Goal: Contribute content: Contribute content

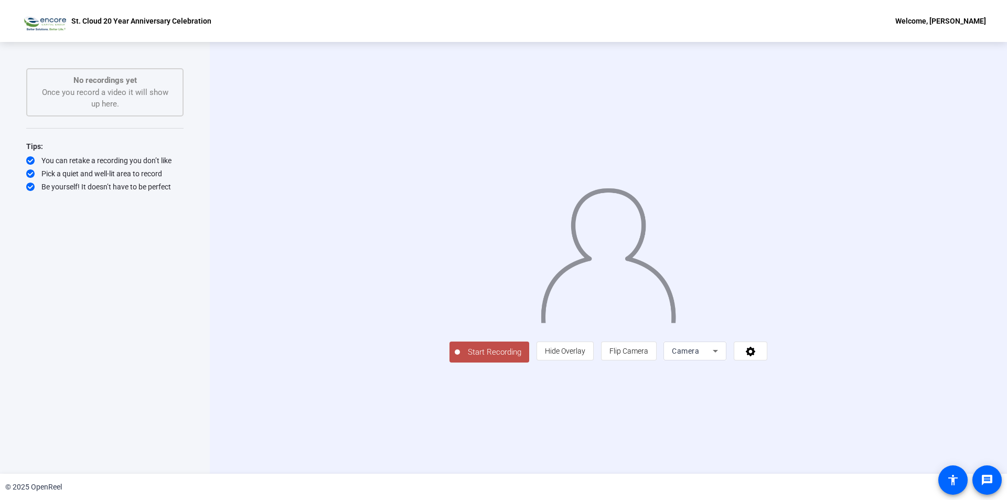
click at [276, 363] on div "Start Recording person Hide Overlay flip Flip Camera Camera" at bounding box center [608, 258] width 677 height 210
click at [550, 189] on img at bounding box center [608, 251] width 137 height 143
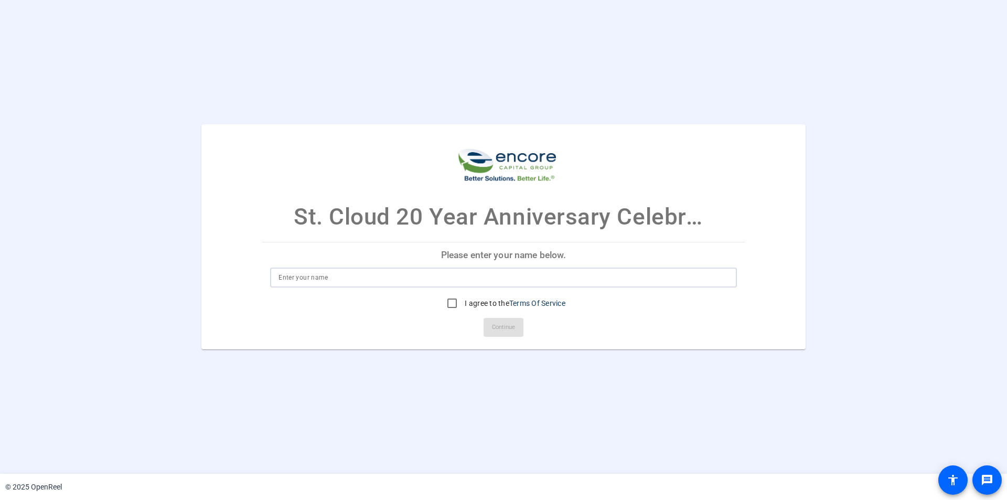
click at [327, 282] on input at bounding box center [503, 277] width 450 height 13
type input "Darin Herring"
click at [450, 304] on input "I agree to the Terms Of Service" at bounding box center [452, 303] width 21 height 21
checkbox input "true"
click at [496, 327] on span "Continue" at bounding box center [503, 327] width 23 height 16
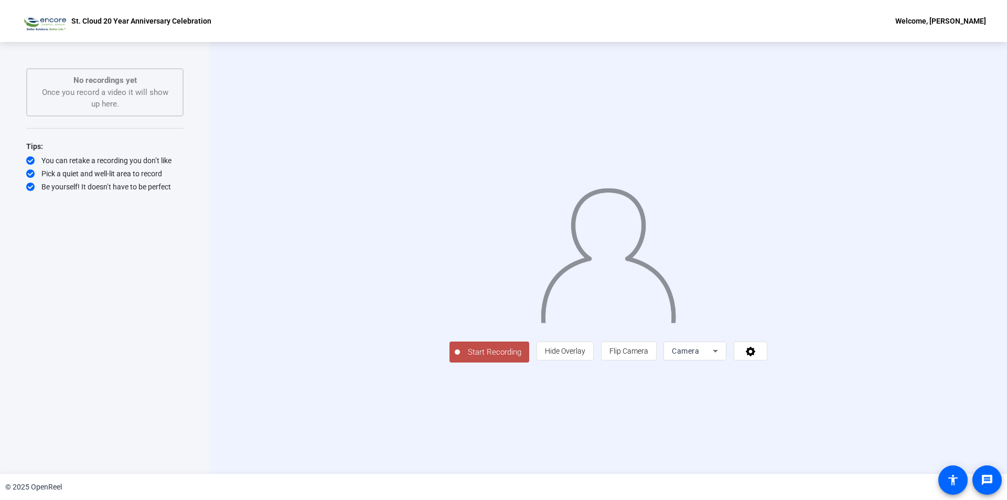
click at [460, 358] on span "Start Recording" at bounding box center [494, 352] width 69 height 12
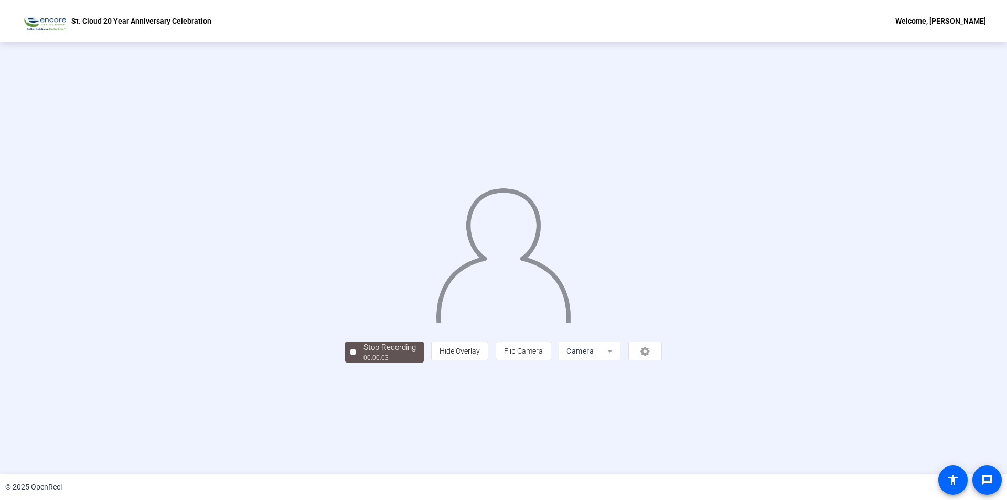
click at [345, 362] on div "Stop Recording 00:00:03 person Hide Overlay flip Flip Camera Camera" at bounding box center [503, 257] width 317 height 209
click at [363, 353] on div "Stop Recording" at bounding box center [389, 347] width 52 height 12
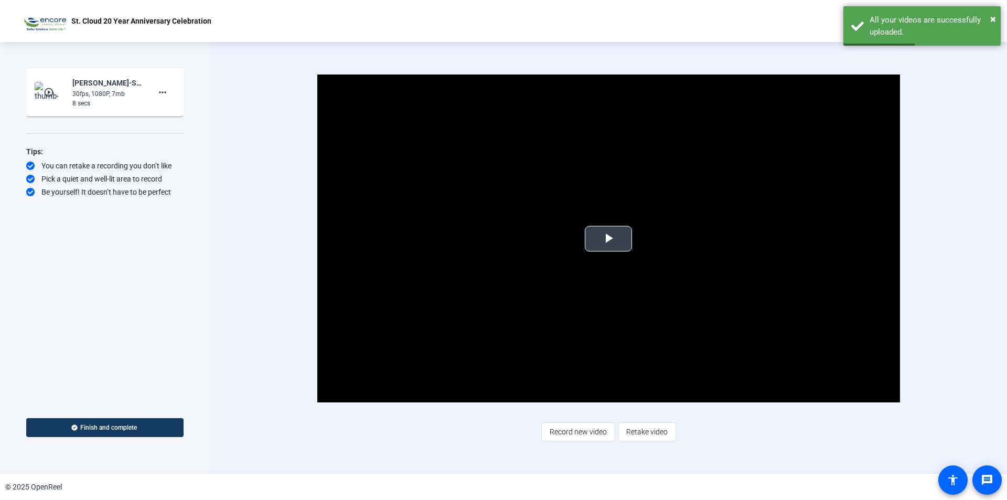
click at [608, 239] on span "Video Player" at bounding box center [608, 239] width 0 height 0
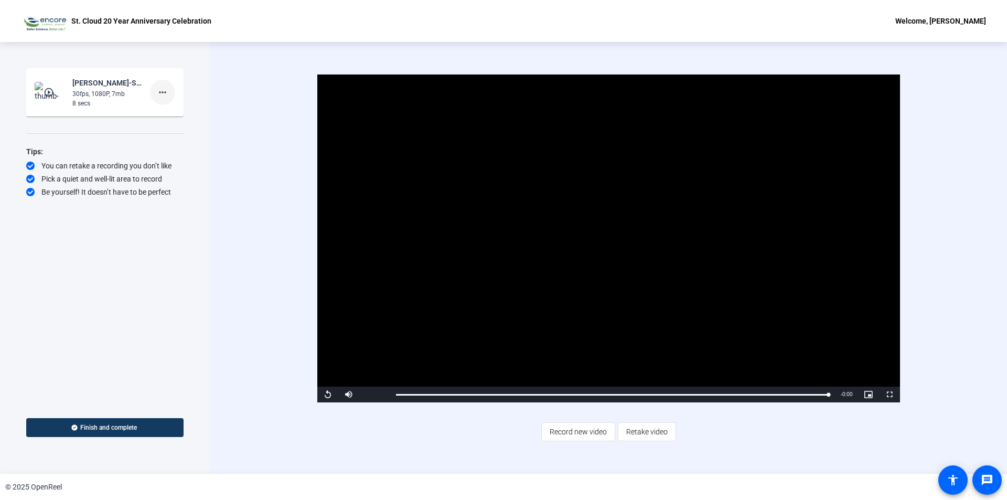
click at [164, 94] on mat-icon "more_horiz" at bounding box center [162, 92] width 13 height 13
click at [174, 115] on span "Delete clip" at bounding box center [179, 114] width 42 height 13
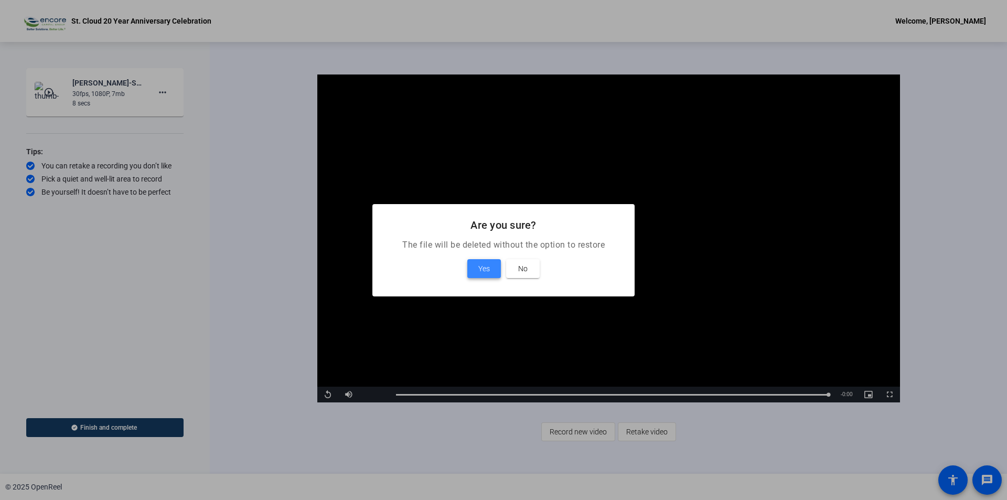
click at [483, 267] on span "Yes" at bounding box center [484, 268] width 12 height 13
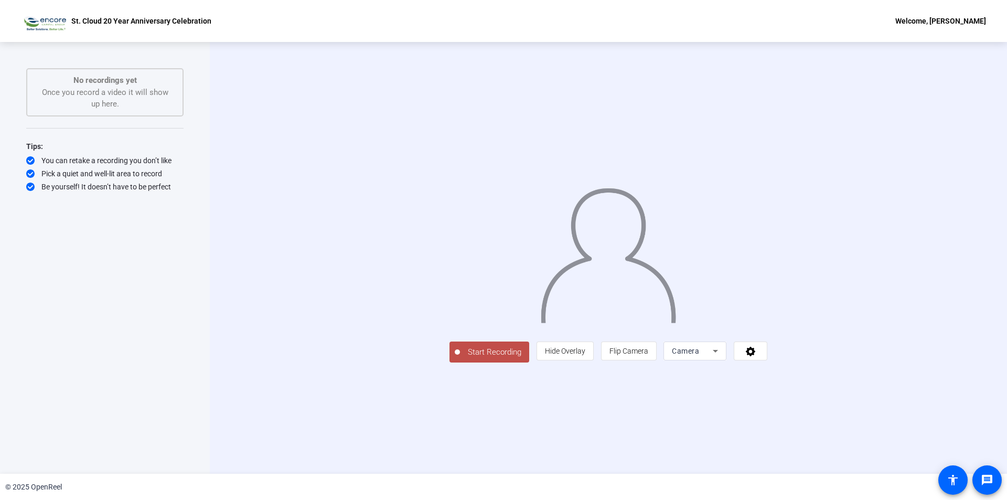
click at [460, 358] on span "Start Recording" at bounding box center [494, 352] width 69 height 12
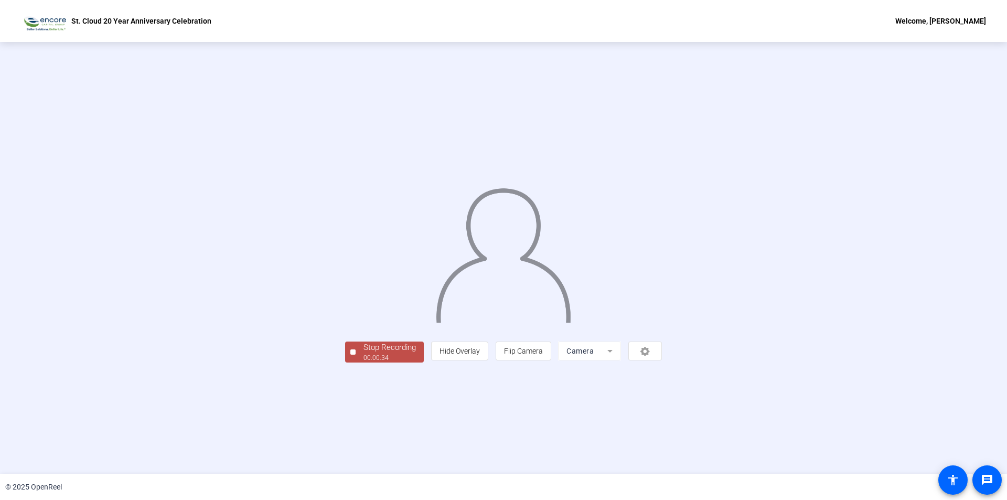
click at [363, 353] on div "Stop Recording" at bounding box center [389, 347] width 52 height 12
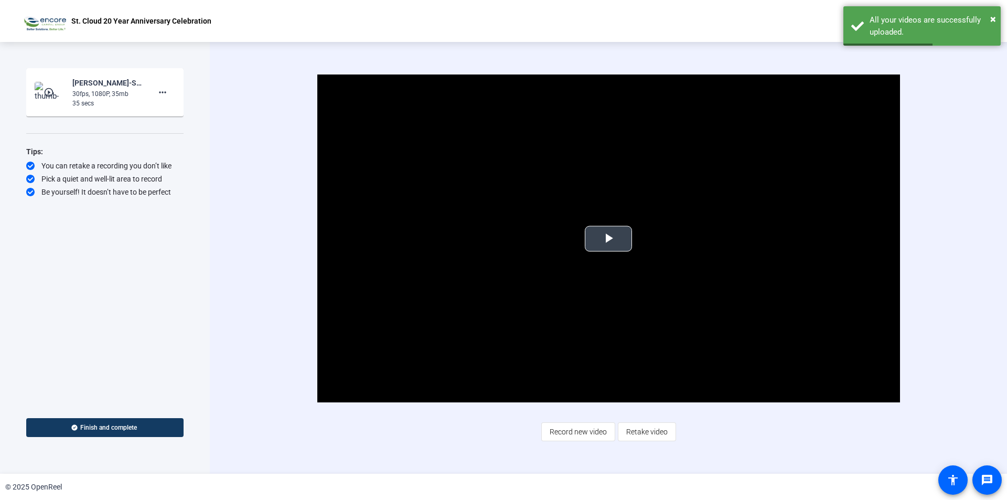
click at [608, 239] on span "Video Player" at bounding box center [608, 239] width 0 height 0
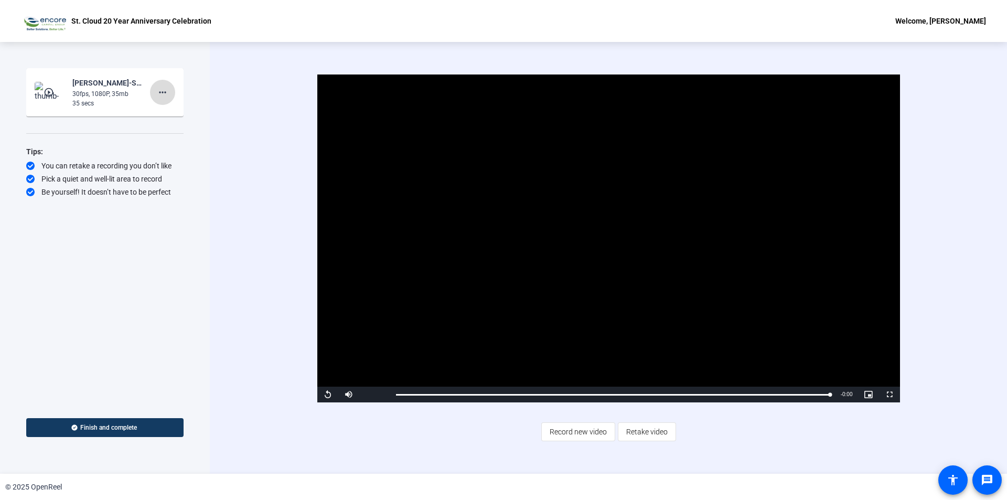
click at [162, 91] on mat-icon "more_horiz" at bounding box center [162, 92] width 13 height 13
click at [174, 113] on span "Delete clip" at bounding box center [179, 114] width 42 height 13
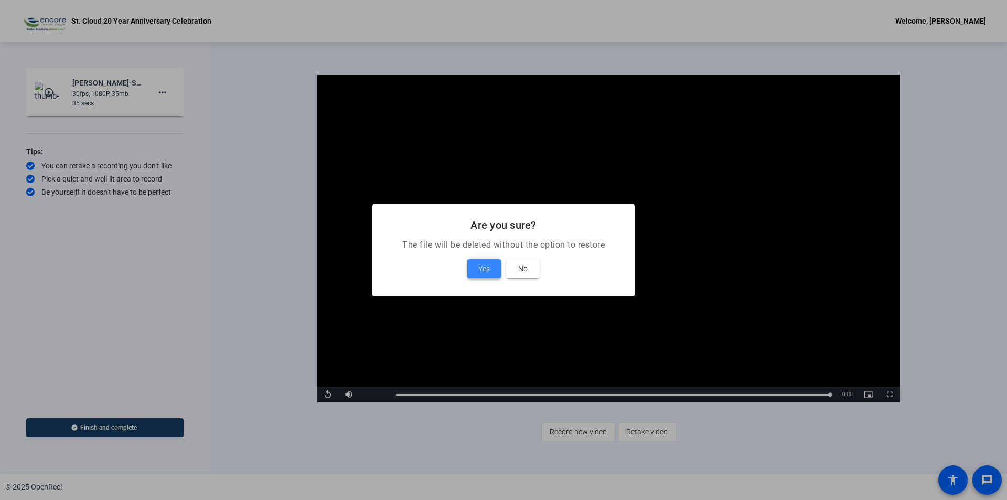
click at [478, 268] on span "Yes" at bounding box center [484, 268] width 12 height 13
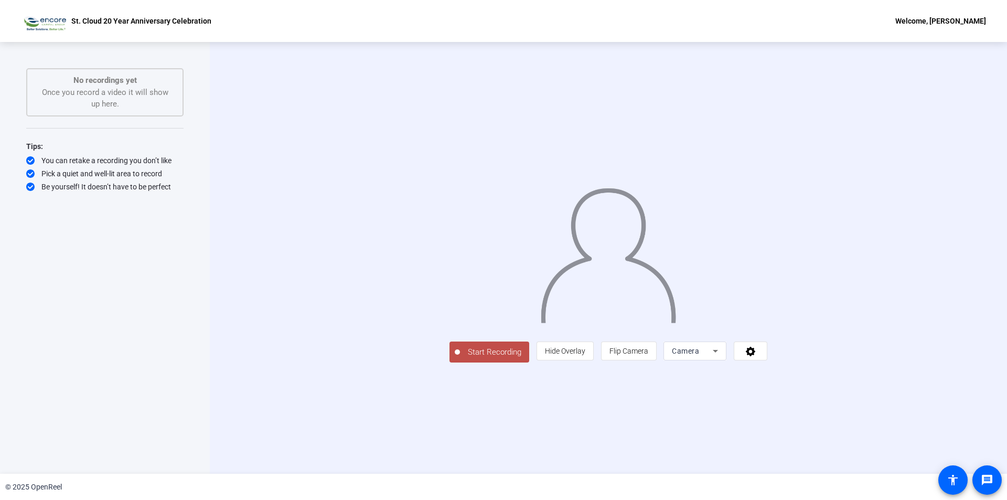
click at [460, 358] on span "Start Recording" at bounding box center [494, 352] width 69 height 12
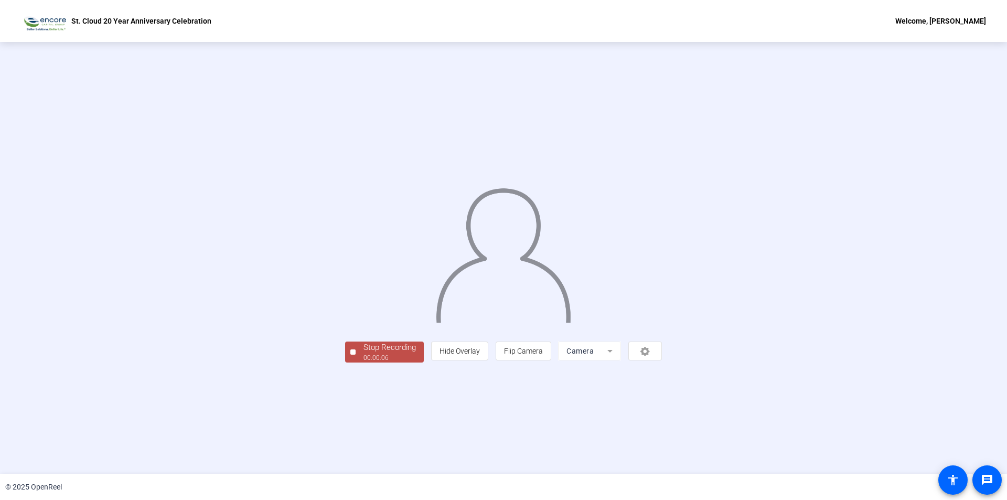
click at [363, 362] on div "00:00:06" at bounding box center [389, 357] width 52 height 9
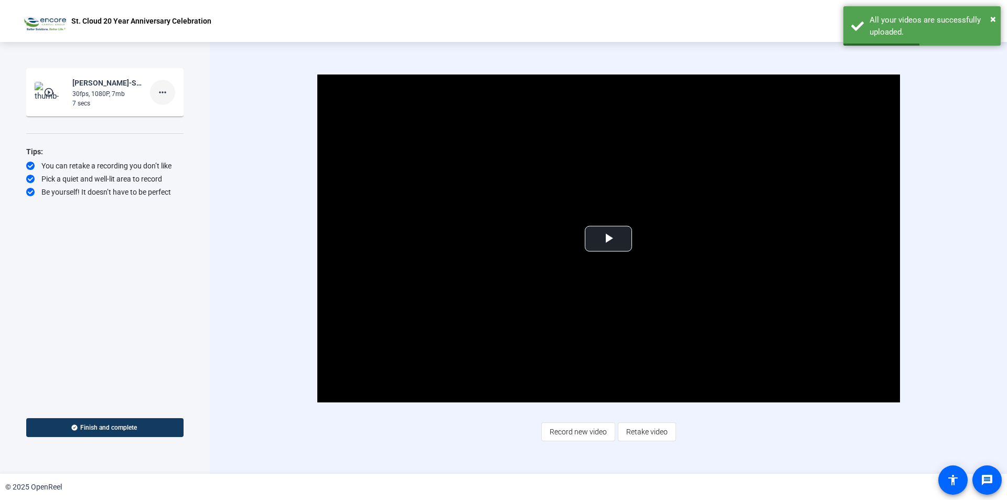
click at [167, 93] on mat-icon "more_horiz" at bounding box center [162, 92] width 13 height 13
click at [168, 113] on span "Delete clip" at bounding box center [179, 114] width 42 height 13
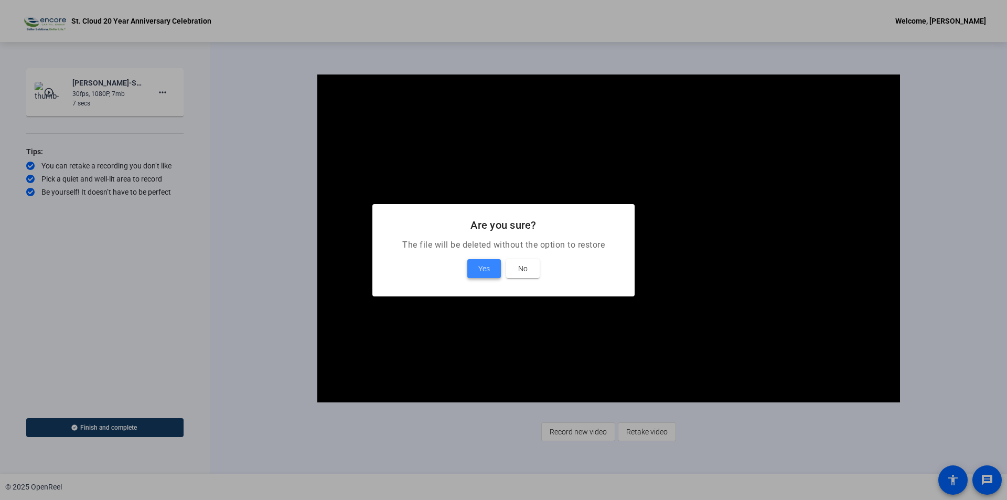
click at [486, 268] on span "Yes" at bounding box center [484, 268] width 12 height 13
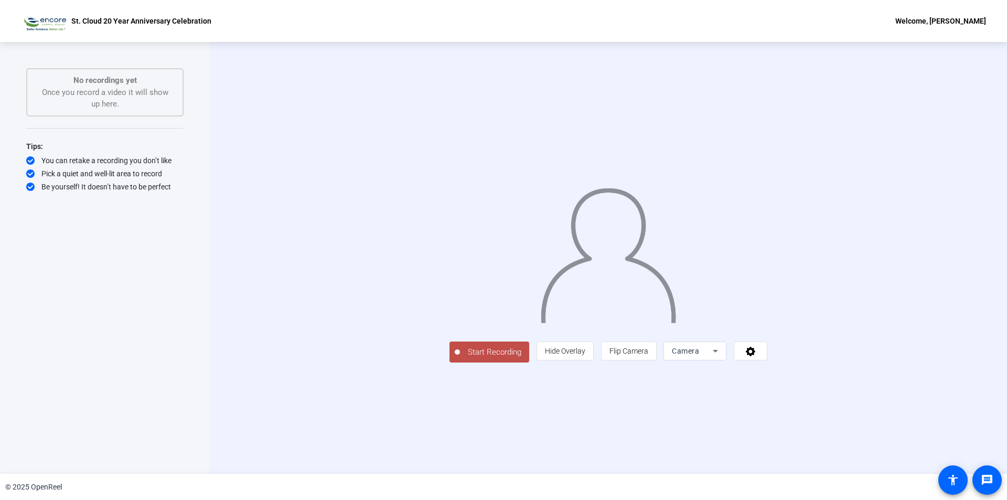
click at [460, 358] on span "Start Recording" at bounding box center [494, 352] width 69 height 12
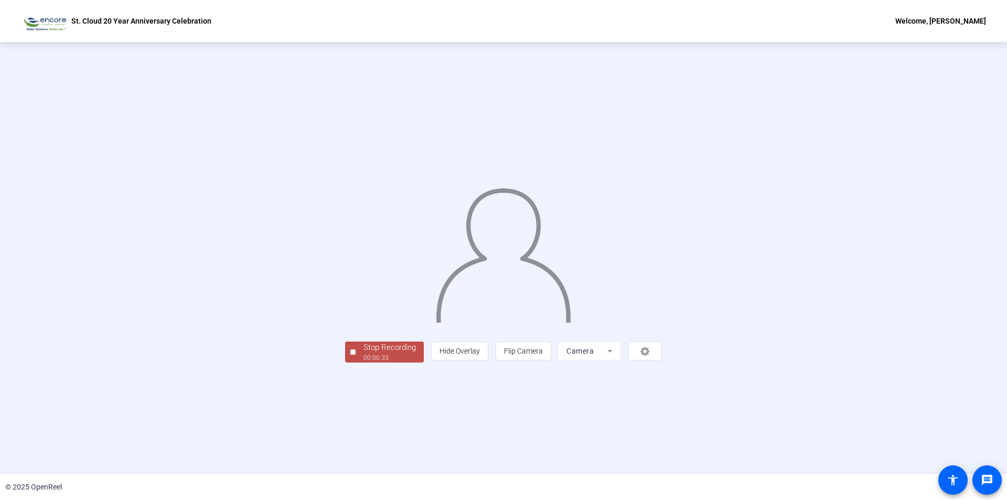
click at [345, 362] on div "Stop Recording 00:00:33 person Hide Overlay flip Flip Camera Camera" at bounding box center [503, 350] width 317 height 23
click at [345, 362] on div "Stop Recording 00:00:34 person Hide Overlay flip Flip Camera Camera" at bounding box center [503, 257] width 317 height 209
click at [363, 362] on div "00:00:34" at bounding box center [389, 357] width 52 height 9
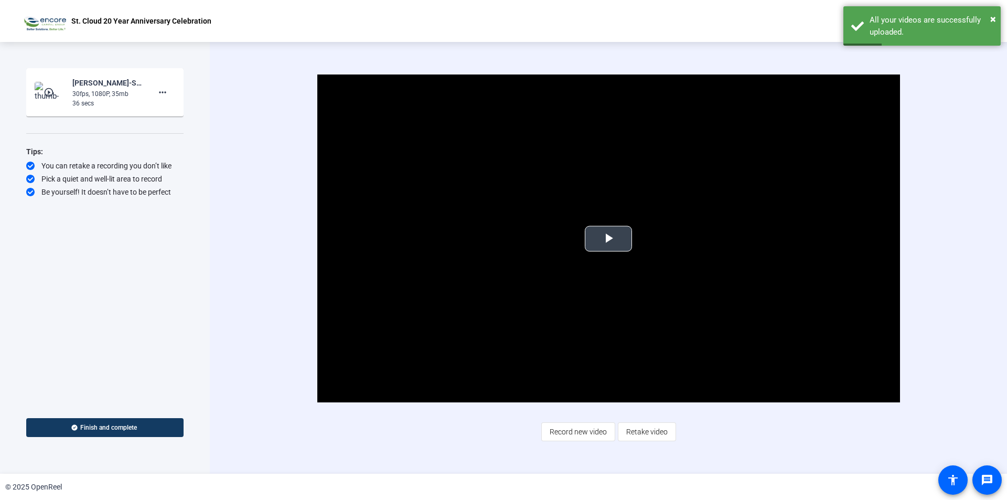
click at [608, 239] on span "Video Player" at bounding box center [608, 239] width 0 height 0
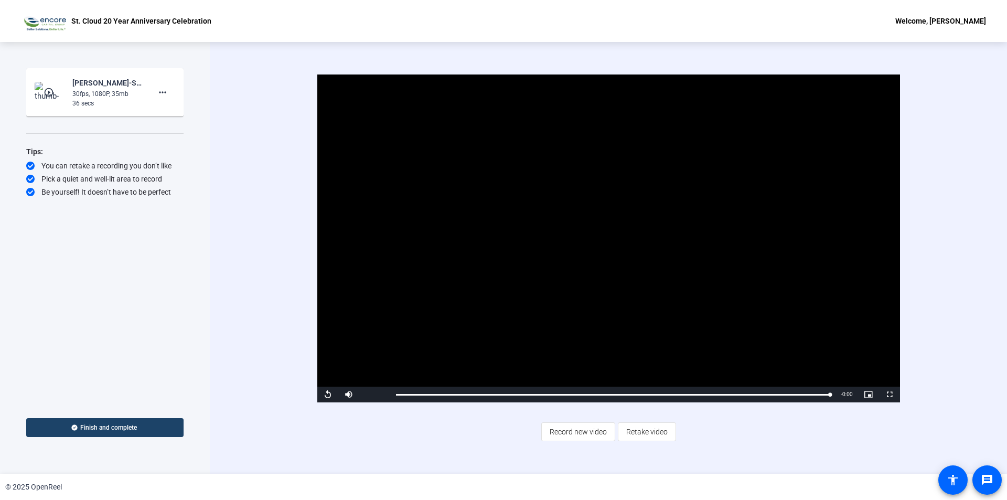
click at [96, 427] on span "Finish and complete" at bounding box center [108, 427] width 57 height 8
